Goal: Information Seeking & Learning: Find specific fact

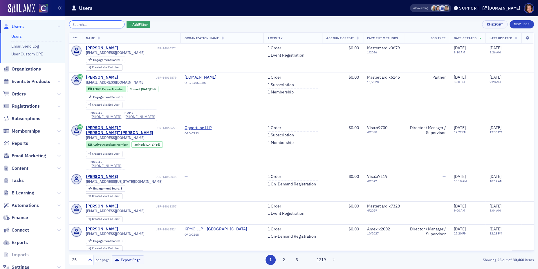
paste input "[PERSON_NAME]"
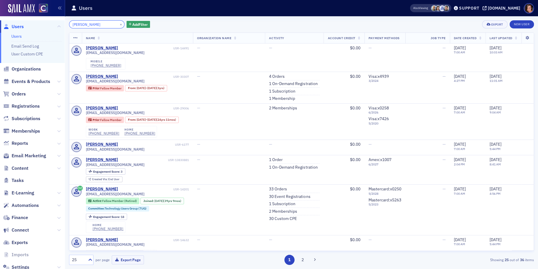
click at [82, 26] on input "[PERSON_NAME]" at bounding box center [96, 24] width 55 height 8
paste input "[DATE][PERSON_NAME]"
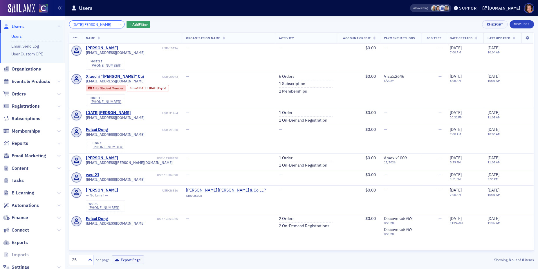
click at [87, 27] on input "[DATE][PERSON_NAME]" at bounding box center [96, 24] width 55 height 8
paste input "[PERSON_NAME]"
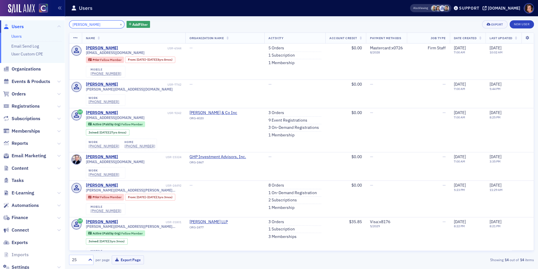
click at [77, 26] on input "[PERSON_NAME]" at bounding box center [96, 24] width 55 height 8
paste input "[PERSON_NAME]"
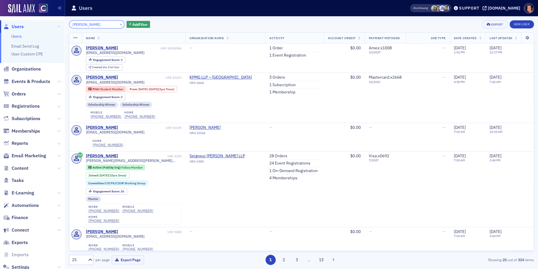
click at [84, 25] on input "[PERSON_NAME]" at bounding box center [96, 24] width 55 height 8
paste input "[PERSON_NAME]"
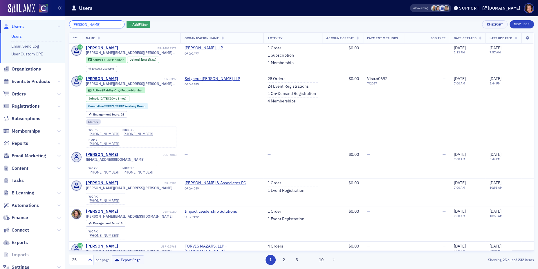
click at [100, 21] on input "[PERSON_NAME]" at bounding box center [96, 24] width 55 height 8
paste input "[PERSON_NAME]"
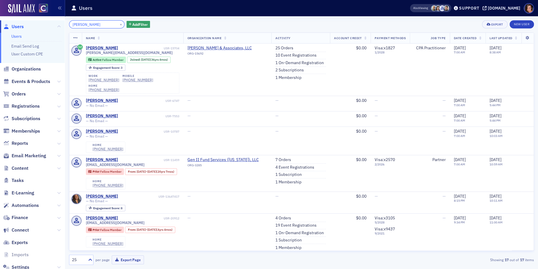
click at [80, 23] on input "[PERSON_NAME]" at bounding box center [96, 24] width 55 height 8
paste input "[EMAIL_ADDRESS][DOMAIN_NAME]"
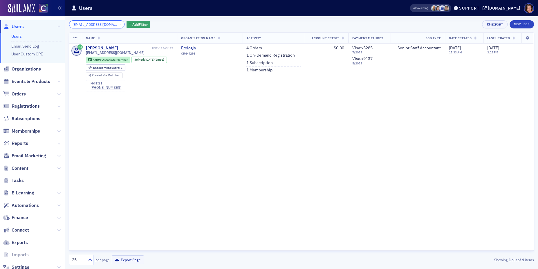
click at [95, 23] on input "[EMAIL_ADDRESS][DOMAIN_NAME]" at bounding box center [96, 24] width 55 height 8
paste input "[PERSON_NAME]"
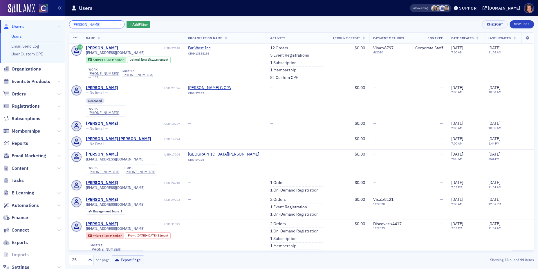
click at [85, 26] on input "[PERSON_NAME]" at bounding box center [96, 24] width 55 height 8
paste input "[PERSON_NAME]"
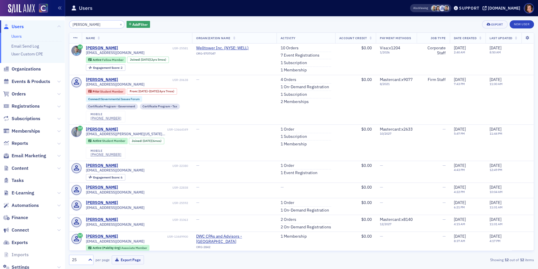
click at [86, 29] on div "[PERSON_NAME] × Add Filter Export New User Name Organization Name Activity Acco…" at bounding box center [301, 142] width 465 height 245
click at [86, 25] on input "[PERSON_NAME]" at bounding box center [96, 24] width 55 height 8
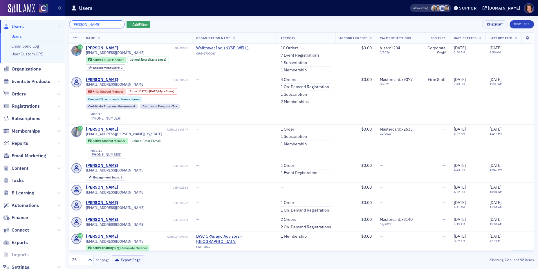
paste input "[PERSON_NAME]"
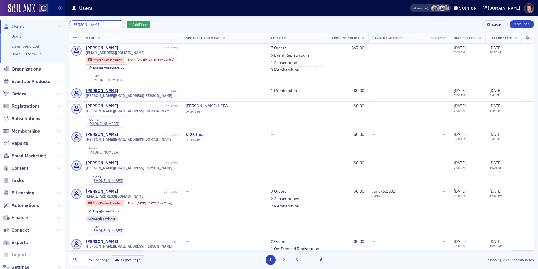
click at [93, 25] on input "[PERSON_NAME]" at bounding box center [96, 24] width 55 height 8
paste input "[PERSON_NAME]"
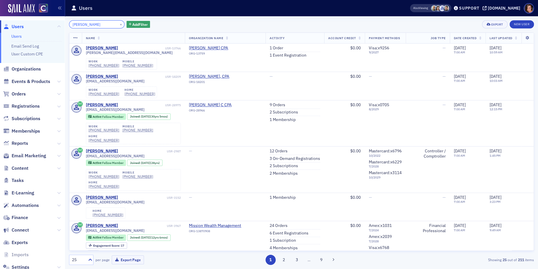
click at [83, 25] on input "[PERSON_NAME]" at bounding box center [96, 24] width 55 height 8
paste input "[PERSON_NAME] [PERSON_NAME]"
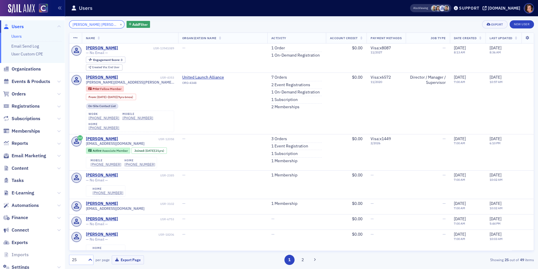
click at [99, 22] on input "[PERSON_NAME] [PERSON_NAME]" at bounding box center [96, 24] width 55 height 8
paste input "[PERSON_NAME]"
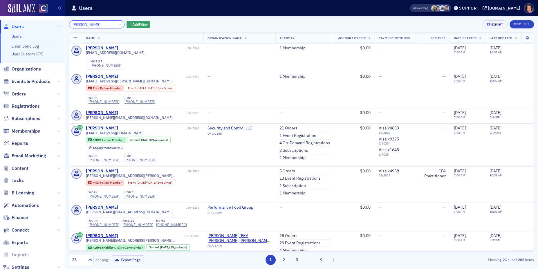
click at [95, 26] on input "[PERSON_NAME]" at bounding box center [96, 24] width 55 height 8
paste input "[PERSON_NAME]"
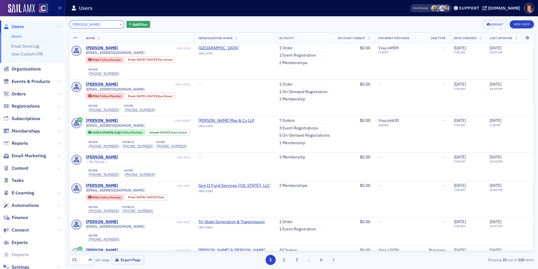
click at [87, 23] on input "[PERSON_NAME]" at bounding box center [96, 24] width 55 height 8
paste input "[PERSON_NAME]"
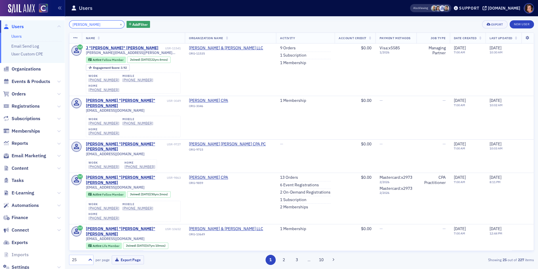
click at [101, 24] on input "[PERSON_NAME]" at bounding box center [96, 24] width 55 height 8
paste input "[PERSON_NAME]"
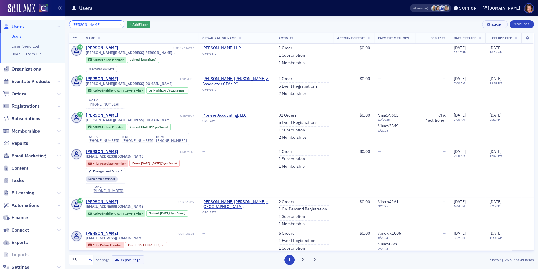
click at [88, 25] on input "[PERSON_NAME]" at bounding box center [96, 24] width 55 height 8
paste input "[EMAIL_ADDRESS][DOMAIN_NAME]"
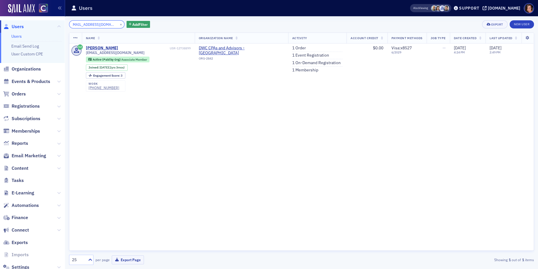
type input "[EMAIL_ADDRESS][DOMAIN_NAME]"
